Goal: Task Accomplishment & Management: Complete application form

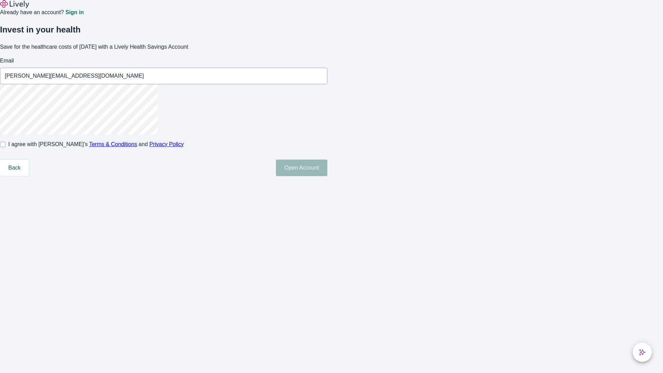
click at [6, 147] on input "I agree with Lively’s Terms & Conditions and Privacy Policy" at bounding box center [3, 145] width 6 height 6
checkbox input "true"
click at [327, 176] on button "Open Account" at bounding box center [301, 168] width 51 height 17
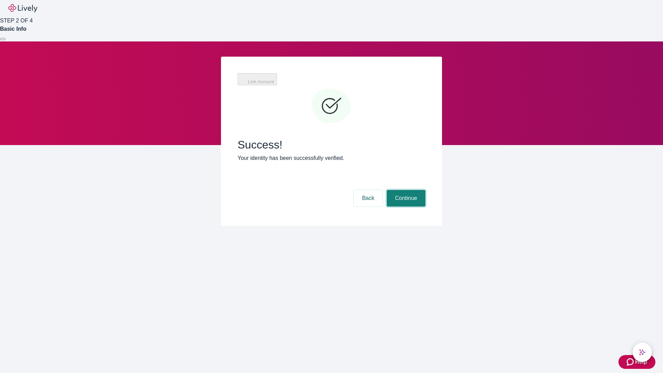
click at [405, 190] on button "Continue" at bounding box center [406, 198] width 39 height 17
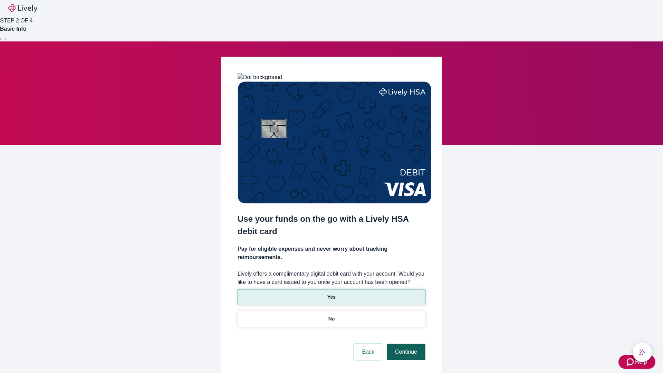
click at [331, 315] on p "No" at bounding box center [331, 318] width 7 height 7
click at [405, 344] on button "Continue" at bounding box center [406, 352] width 39 height 17
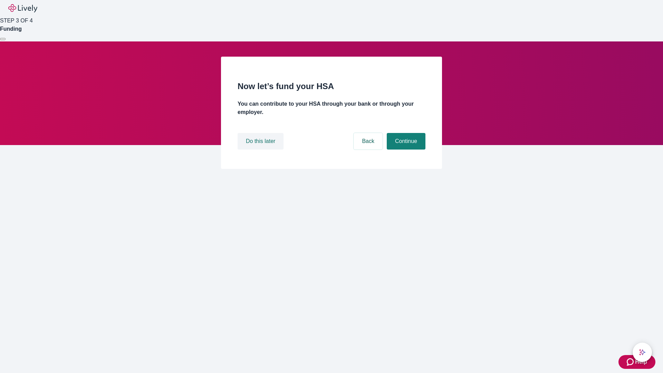
click at [261, 150] on button "Do this later" at bounding box center [261, 141] width 46 height 17
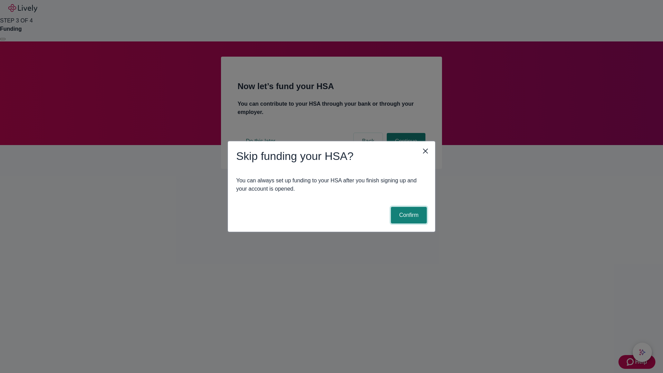
click at [408, 215] on button "Confirm" at bounding box center [409, 215] width 36 height 17
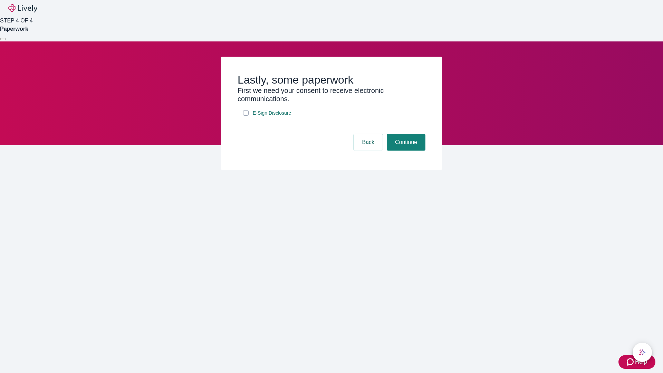
click at [246, 116] on input "E-Sign Disclosure" at bounding box center [246, 113] width 6 height 6
checkbox input "true"
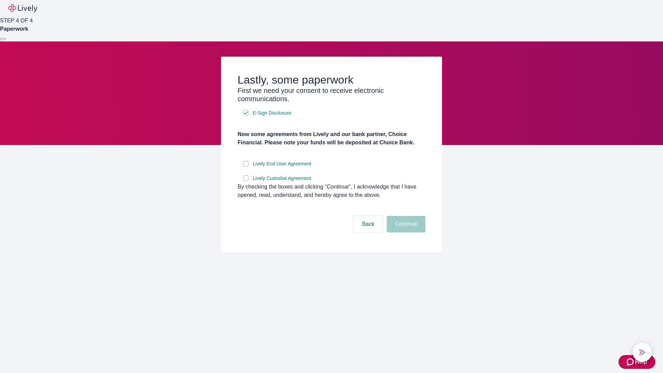
click at [246, 166] on input "Lively End User Agreement" at bounding box center [246, 164] width 6 height 6
checkbox input "true"
click at [246, 181] on input "Lively Custodial Agreement" at bounding box center [246, 178] width 6 height 6
checkbox input "true"
click at [405, 232] on button "Continue" at bounding box center [406, 224] width 39 height 17
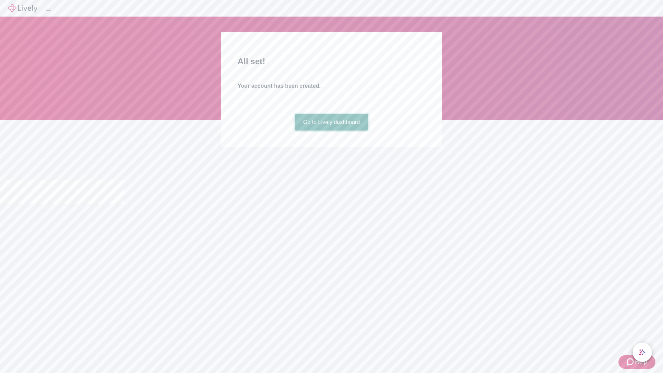
click at [331, 131] on link "Go to Lively dashboard" at bounding box center [332, 122] width 74 height 17
